Goal: Navigation & Orientation: Understand site structure

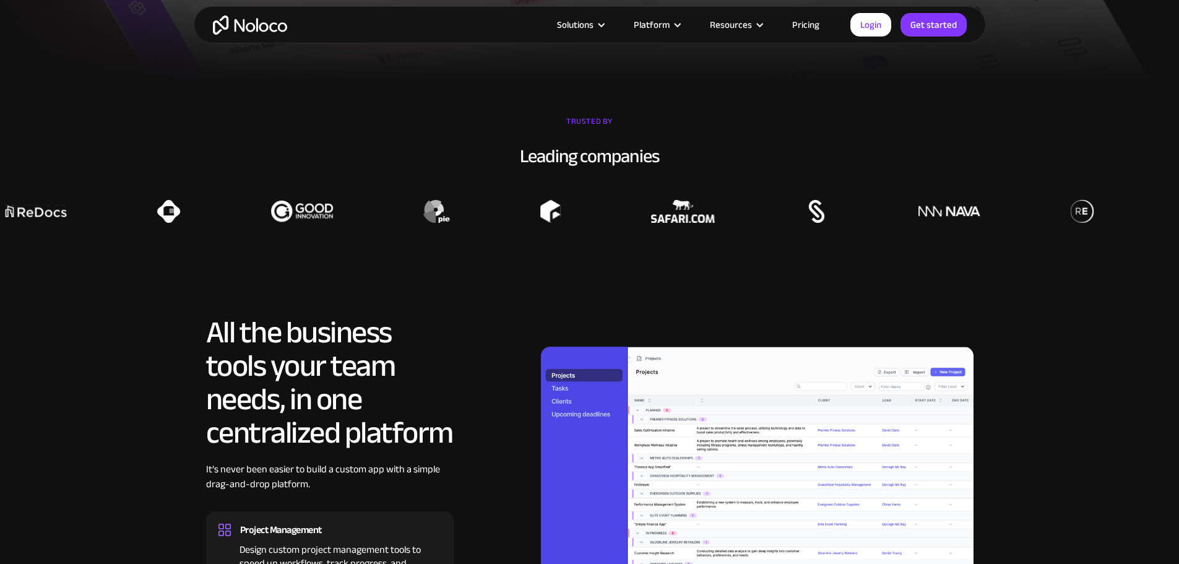
scroll to position [990, 0]
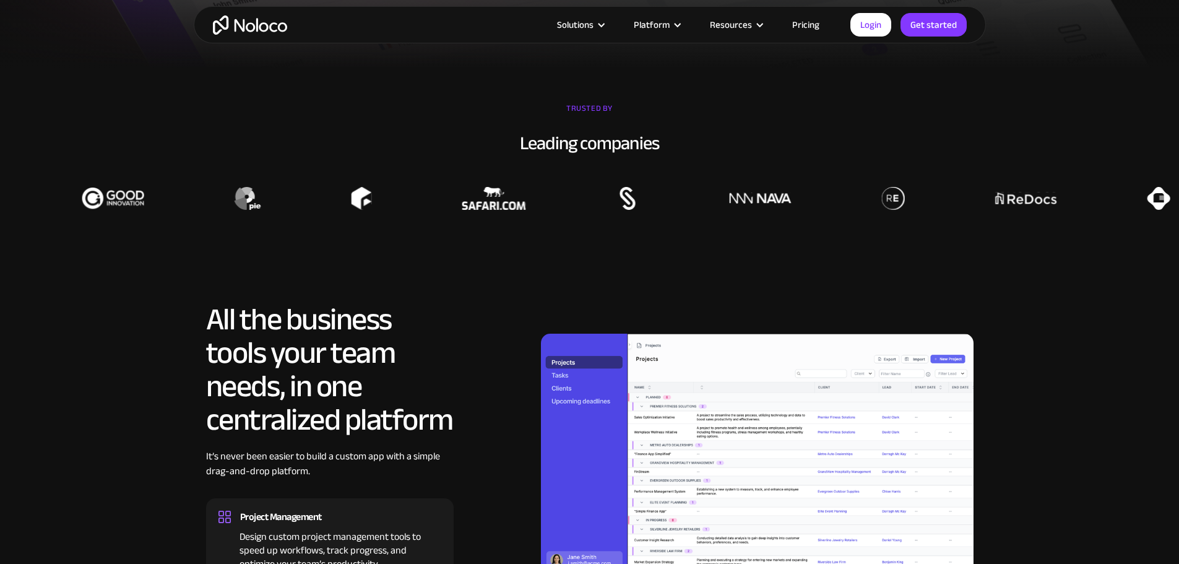
click at [909, 210] on div at bounding box center [895, 198] width 1179 height 23
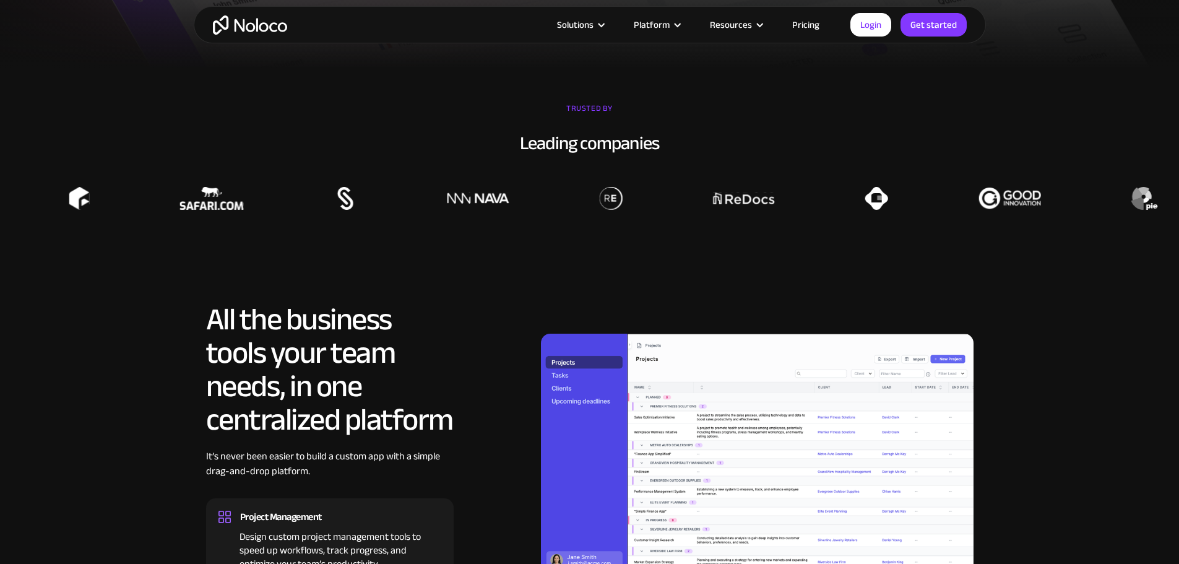
drag, startPoint x: 661, startPoint y: 230, endPoint x: 614, endPoint y: 230, distance: 46.4
click at [614, 210] on img at bounding box center [611, 198] width 23 height 23
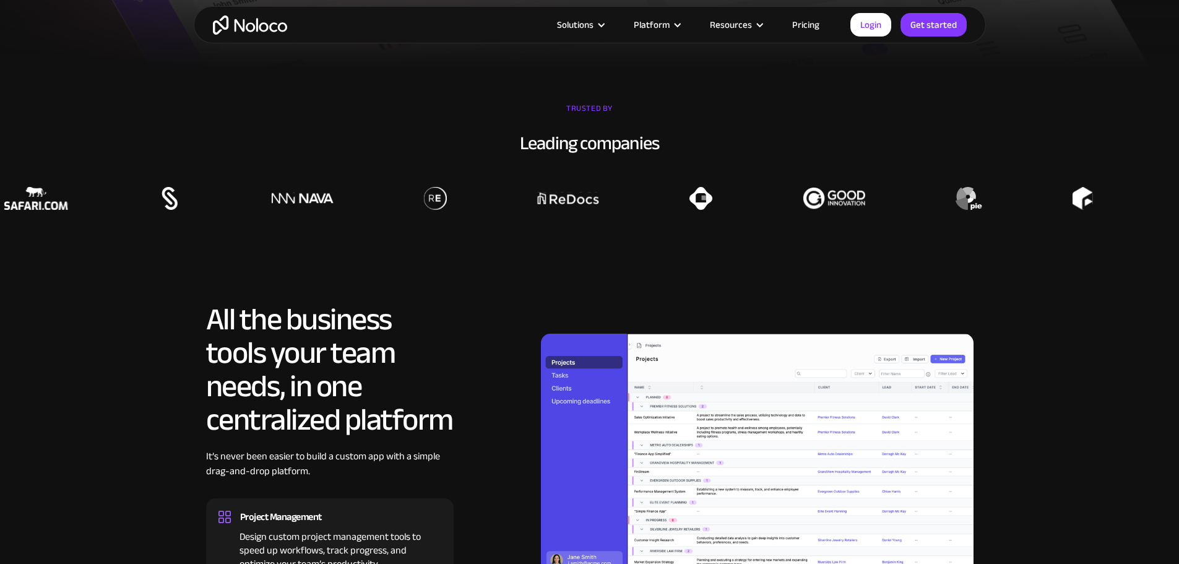
drag, startPoint x: 535, startPoint y: 224, endPoint x: 461, endPoint y: 268, distance: 86.8
click at [461, 241] on section "TRUSTED BY Leading companies" at bounding box center [589, 154] width 1179 height 173
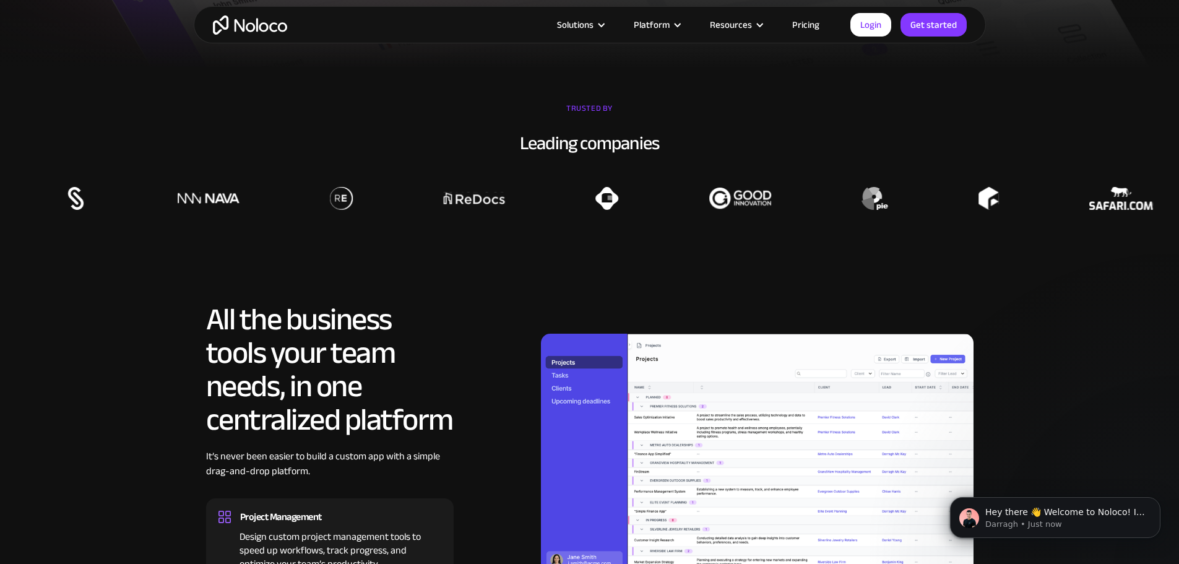
scroll to position [0, 0]
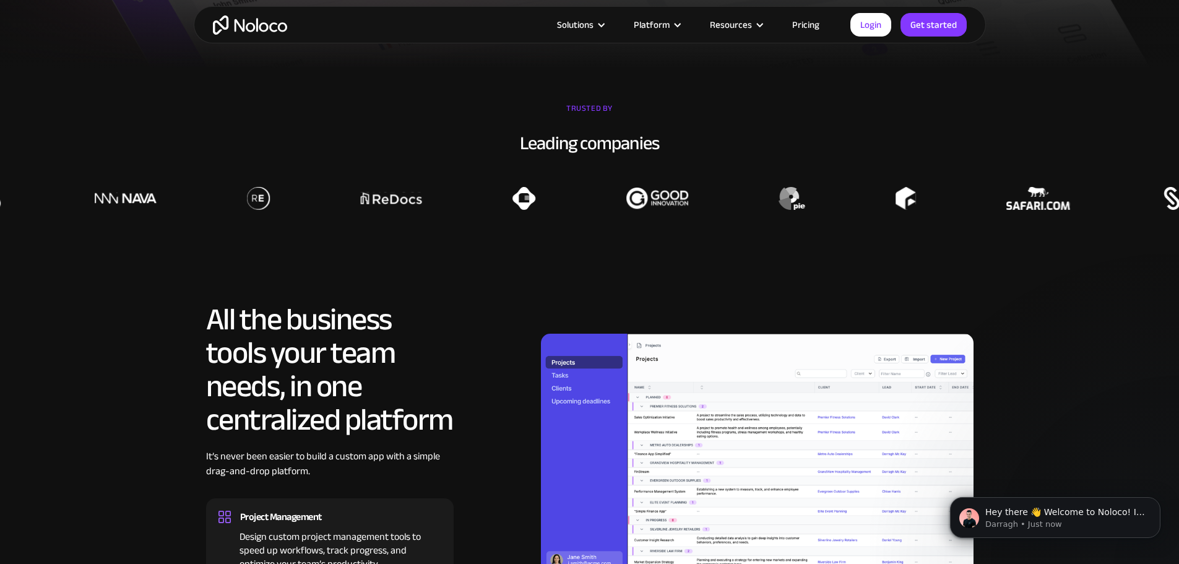
click at [247, 210] on img at bounding box center [258, 198] width 23 height 23
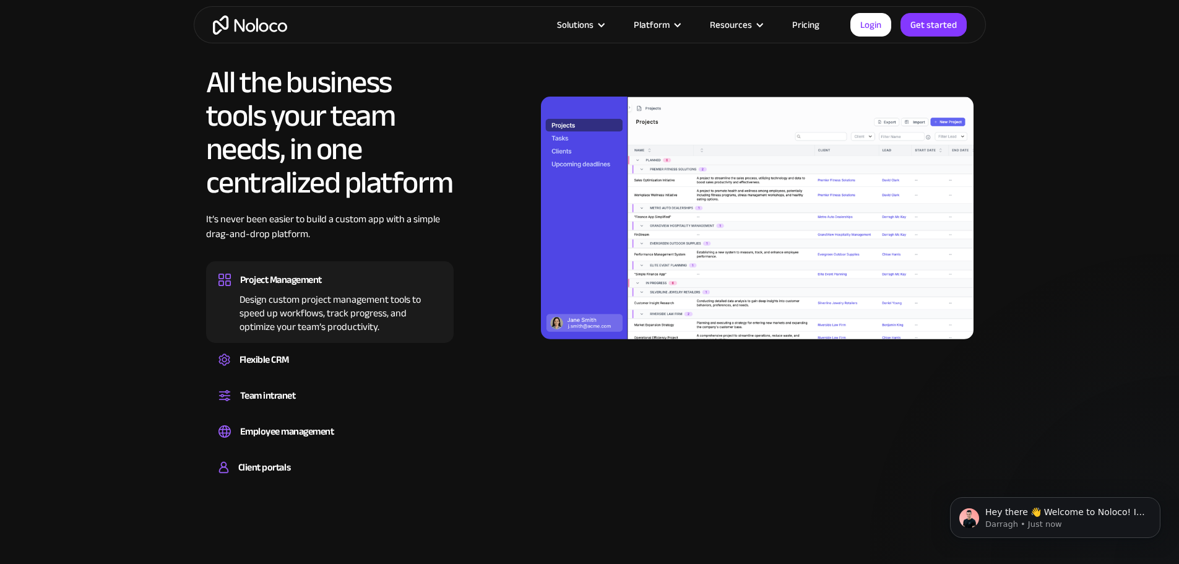
scroll to position [1238, 0]
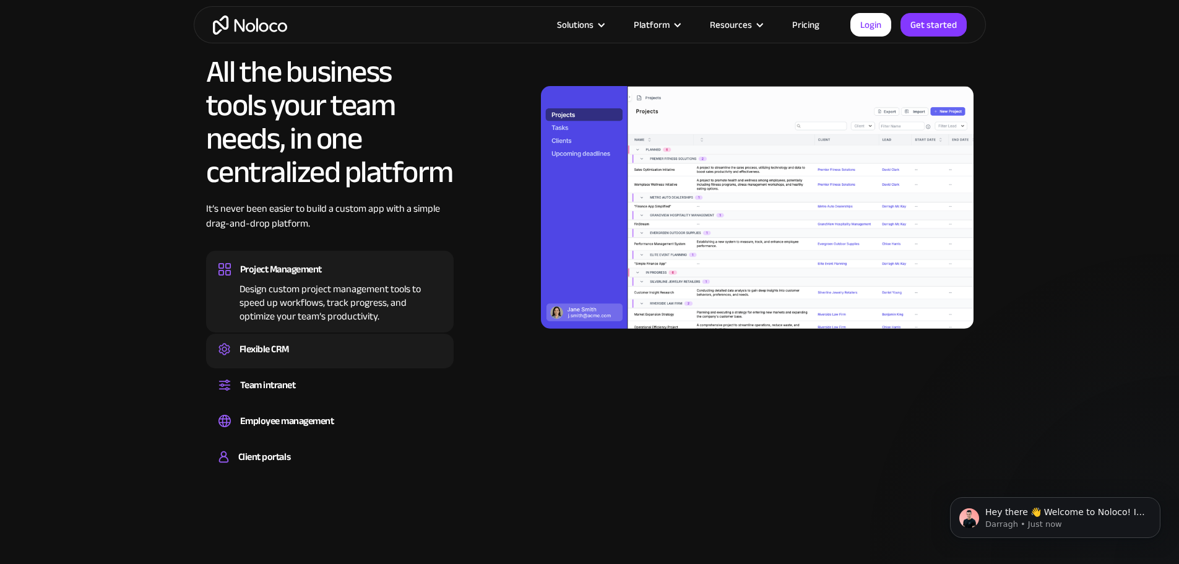
click at [268, 358] on div "Flexible CRM" at bounding box center [265, 349] width 50 height 19
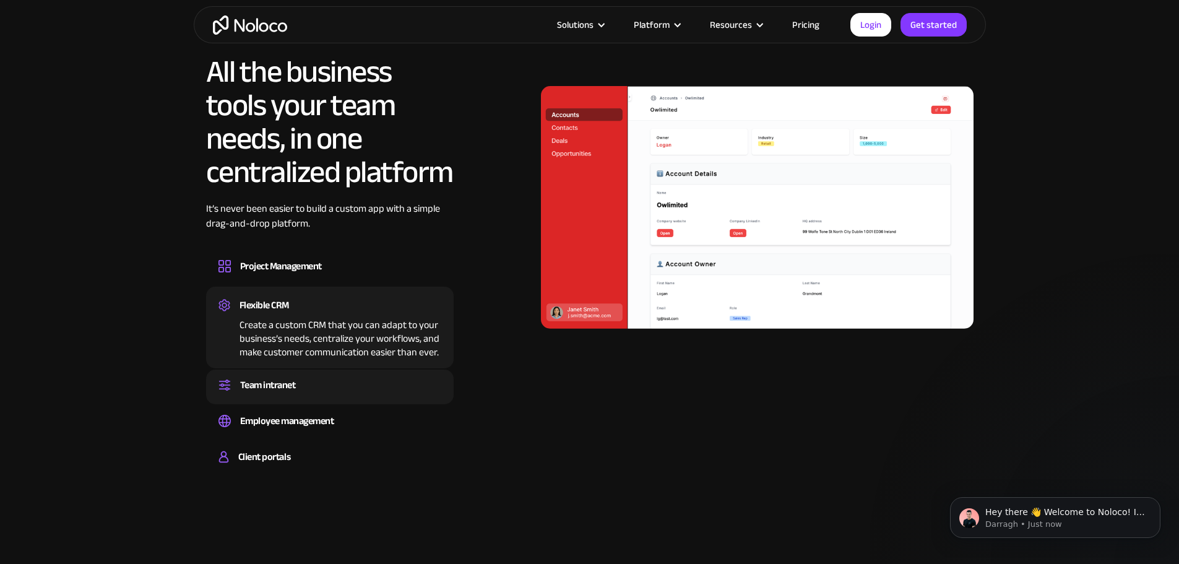
click at [276, 394] on div "Team intranet" at bounding box center [268, 385] width 56 height 19
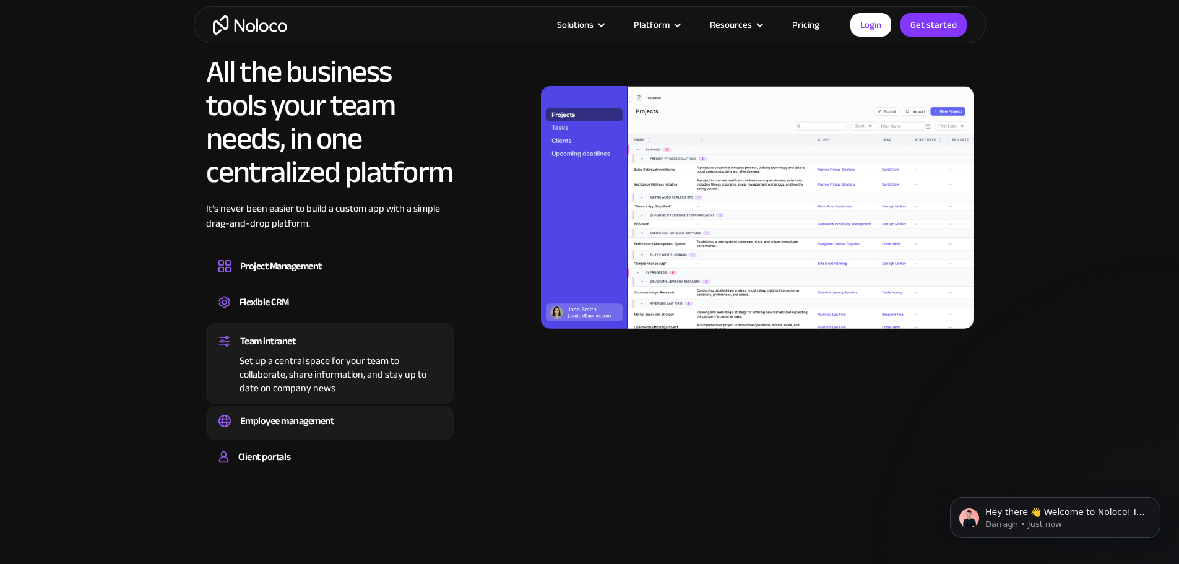
click at [280, 430] on div "Employee management" at bounding box center [287, 421] width 94 height 19
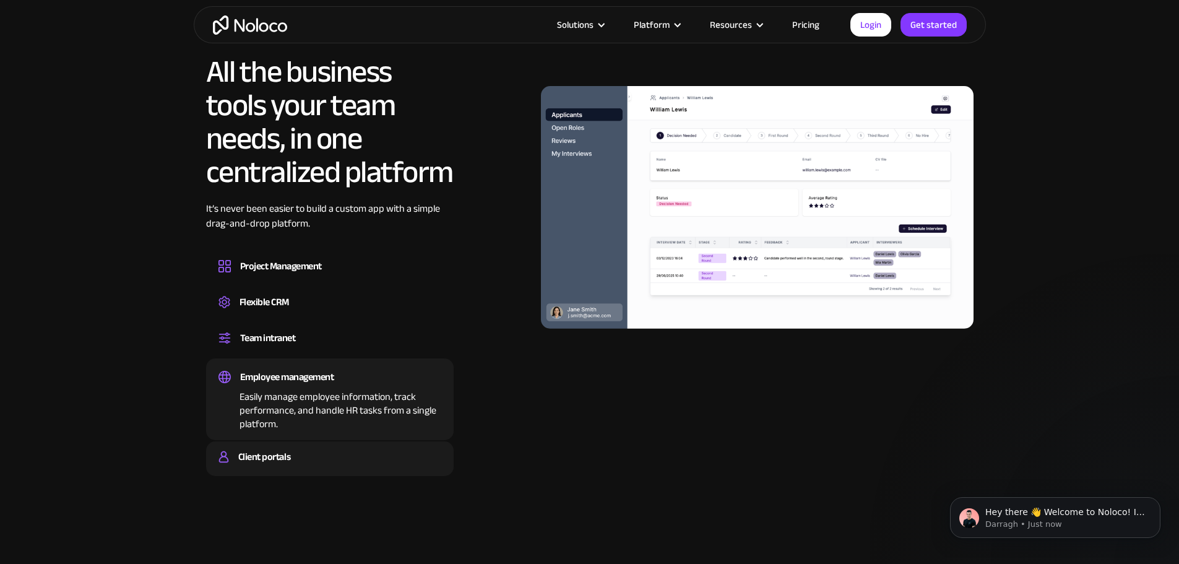
click at [267, 466] on div "Client portals" at bounding box center [264, 457] width 52 height 19
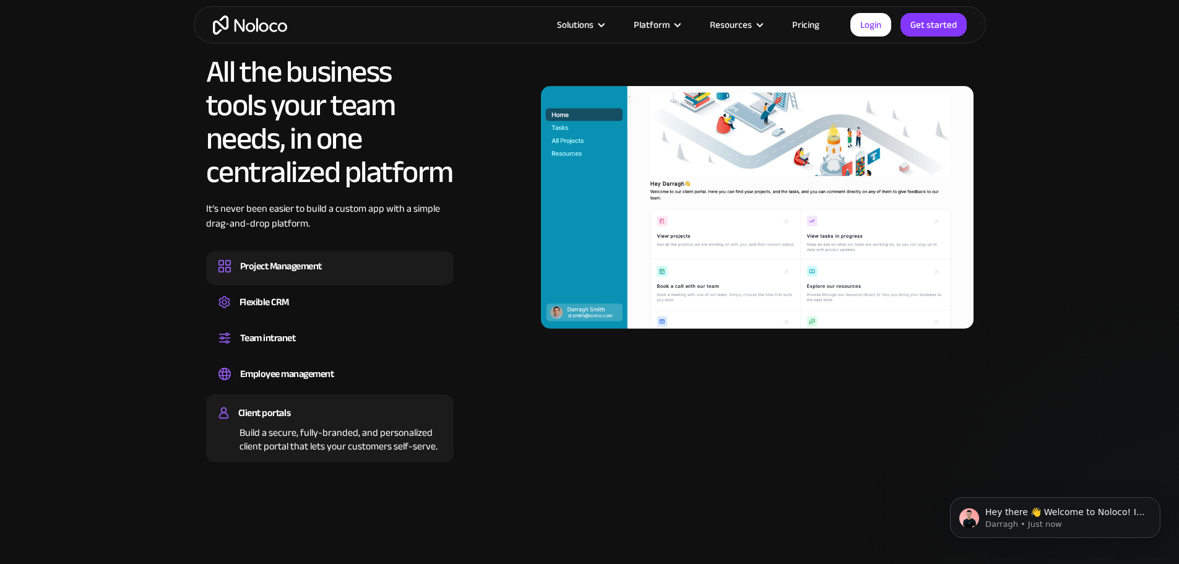
click at [285, 275] on div "Project Management" at bounding box center [281, 266] width 82 height 19
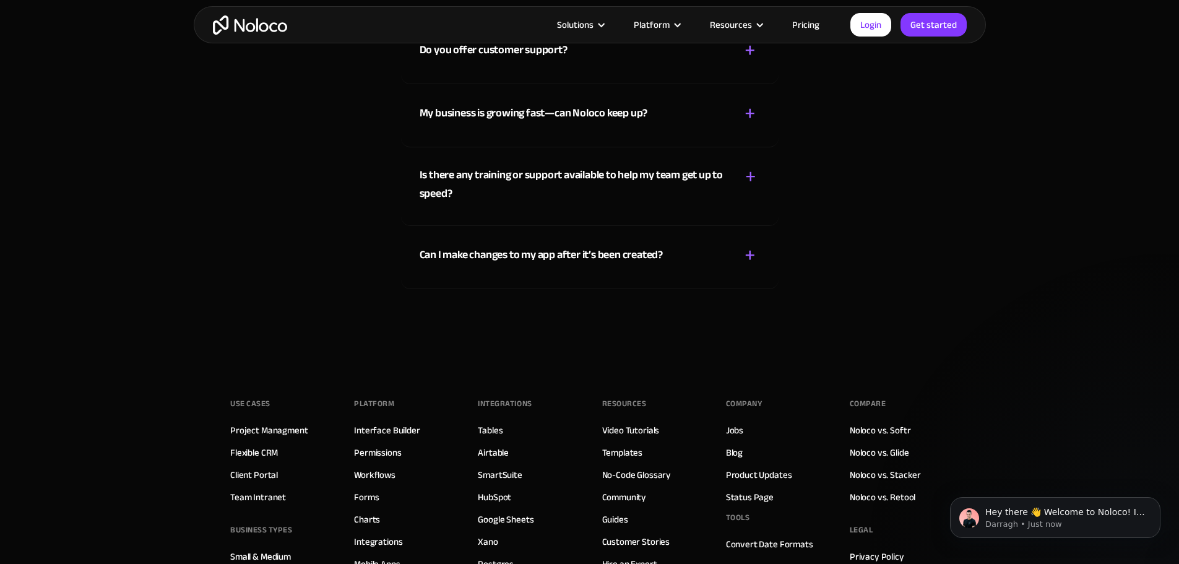
scroll to position [7119, 0]
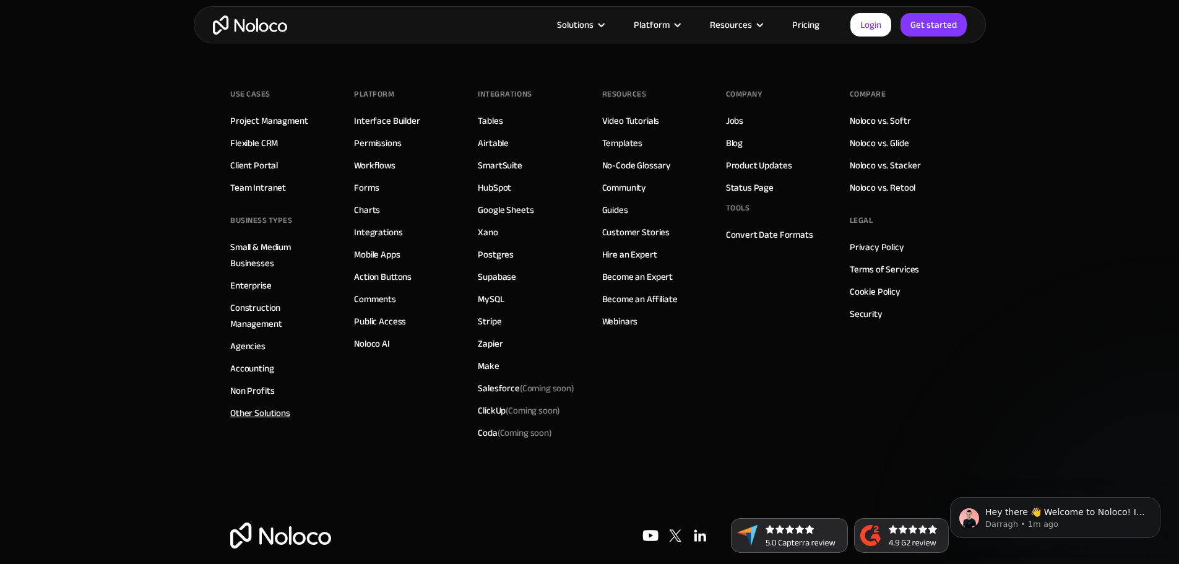
click at [259, 421] on link "Other Solutions" at bounding box center [260, 413] width 60 height 16
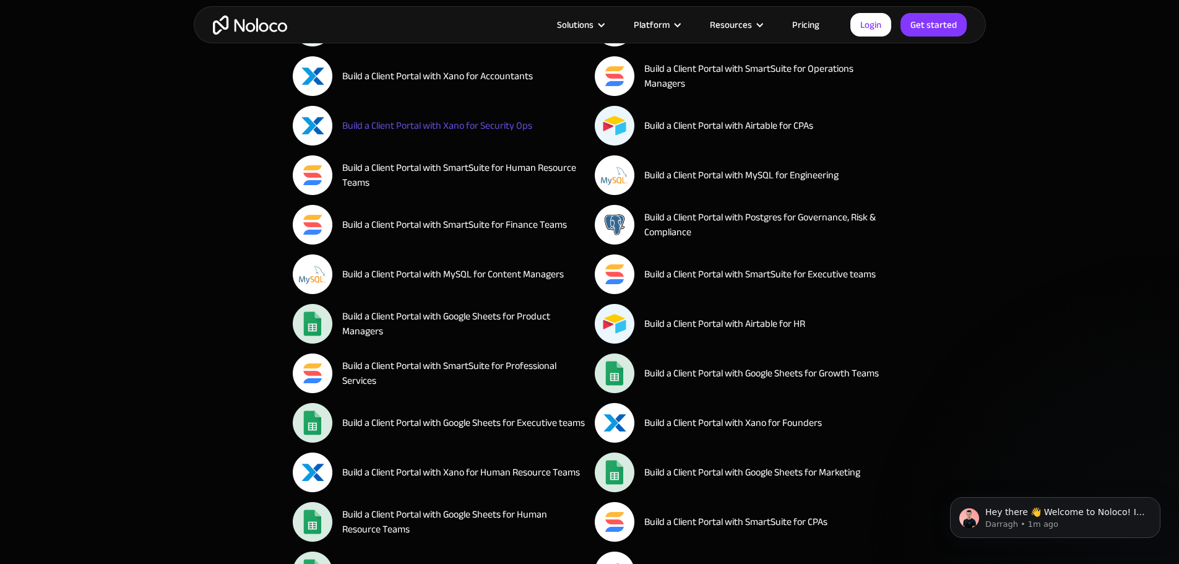
scroll to position [1671, 0]
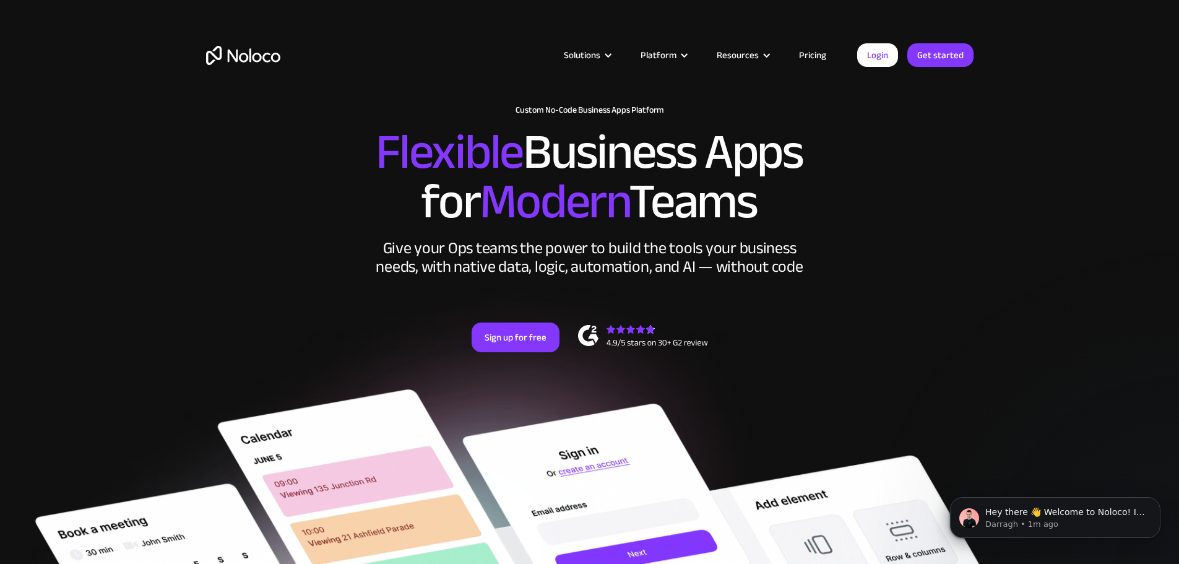
click at [814, 56] on link "Pricing" at bounding box center [813, 55] width 58 height 16
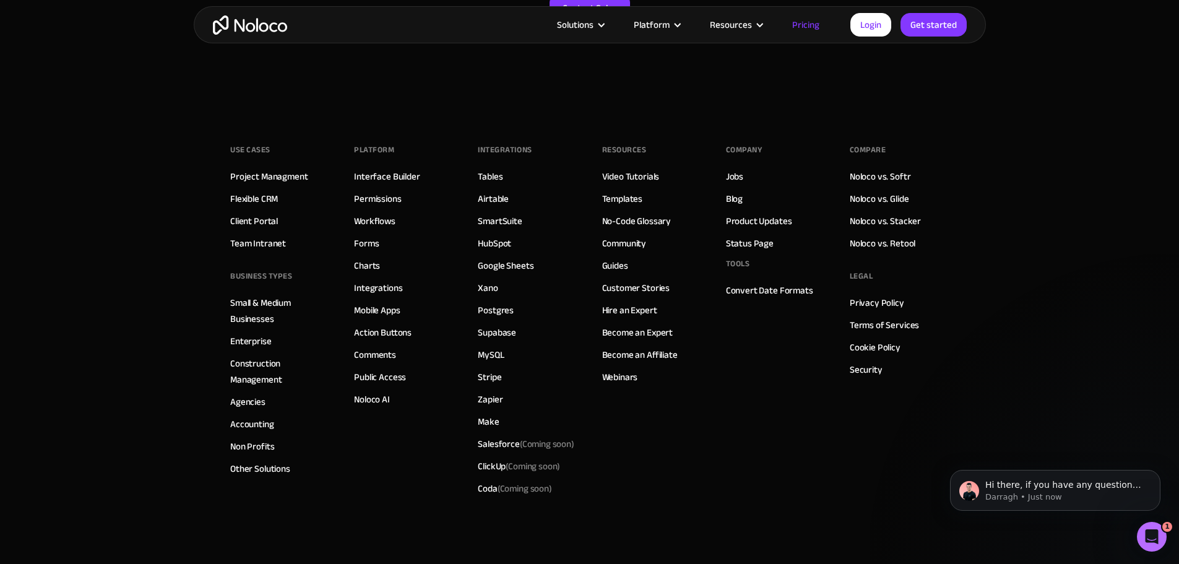
scroll to position [6298, 0]
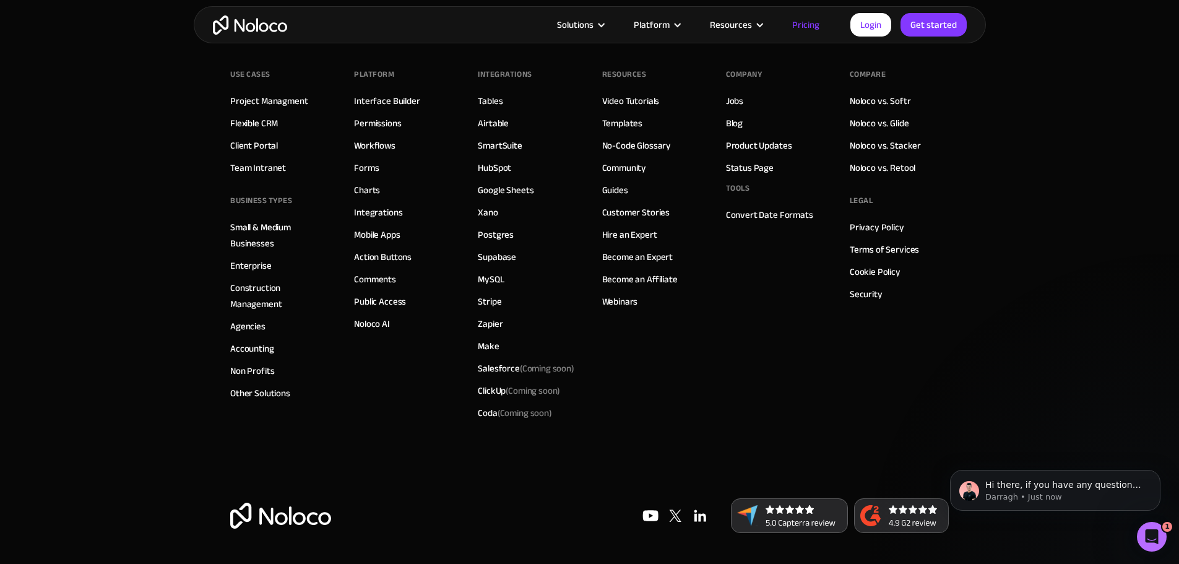
click at [254, 30] on img "home" at bounding box center [250, 24] width 74 height 19
